Goal: Navigation & Orientation: Find specific page/section

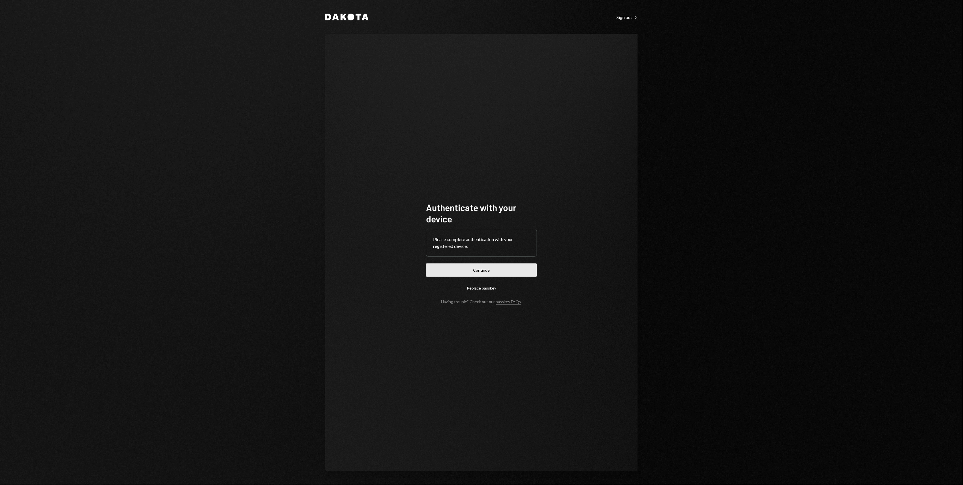
click at [490, 268] on button "Continue" at bounding box center [481, 269] width 111 height 13
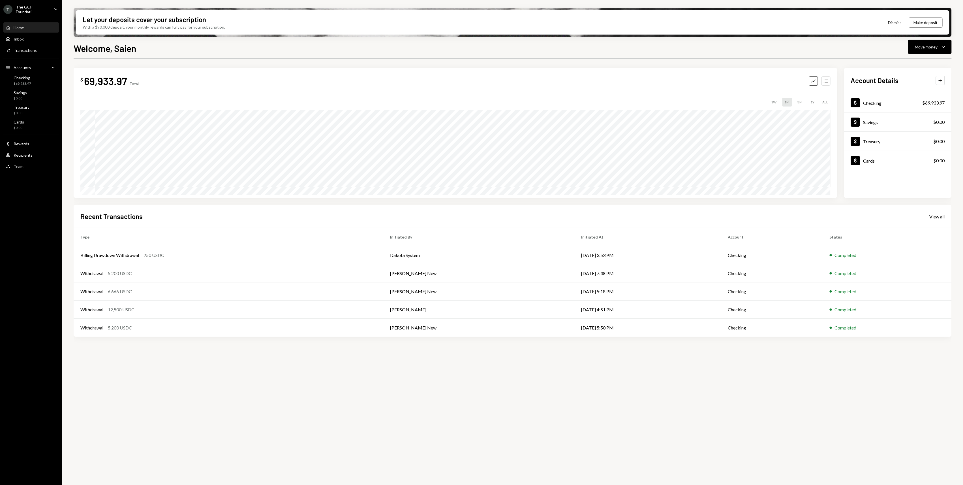
click at [43, 10] on div "The GCP Foundati..." at bounding box center [32, 10] width 33 height 10
click at [42, 105] on div "T The Euler Foundation" at bounding box center [39, 102] width 61 height 10
